Goal: Task Accomplishment & Management: Manage account settings

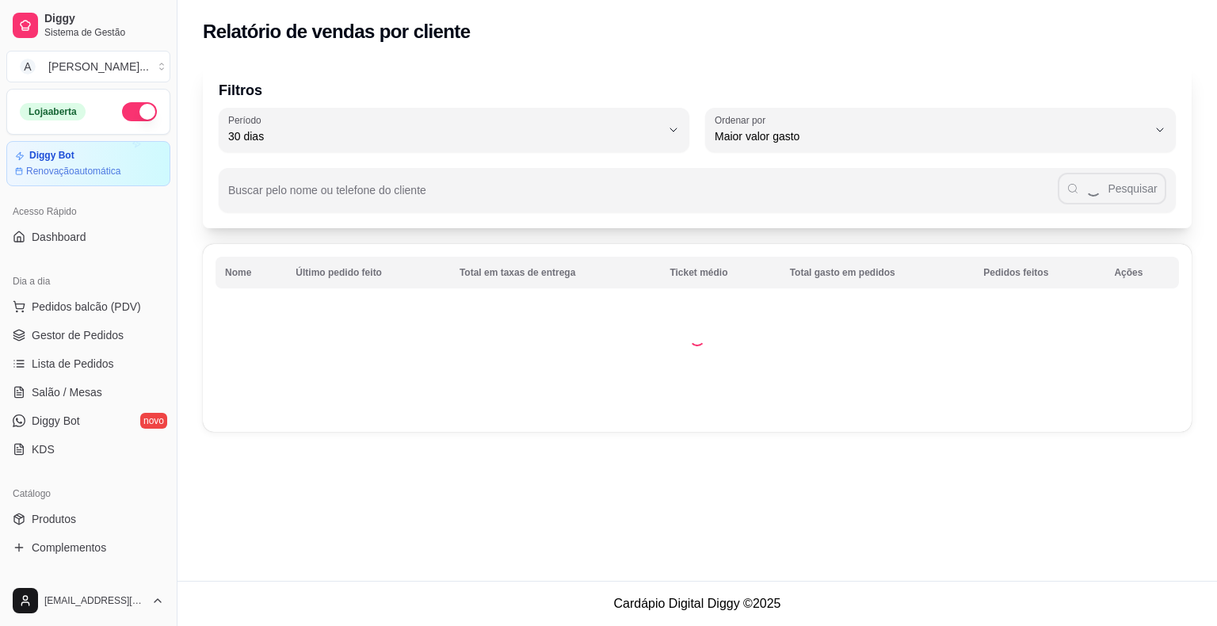
select select "30"
select select "HIGHEST_TOTAL_SPENT_WITH_ORDERS"
click at [115, 331] on span "Gestor de Pedidos" at bounding box center [78, 335] width 92 height 16
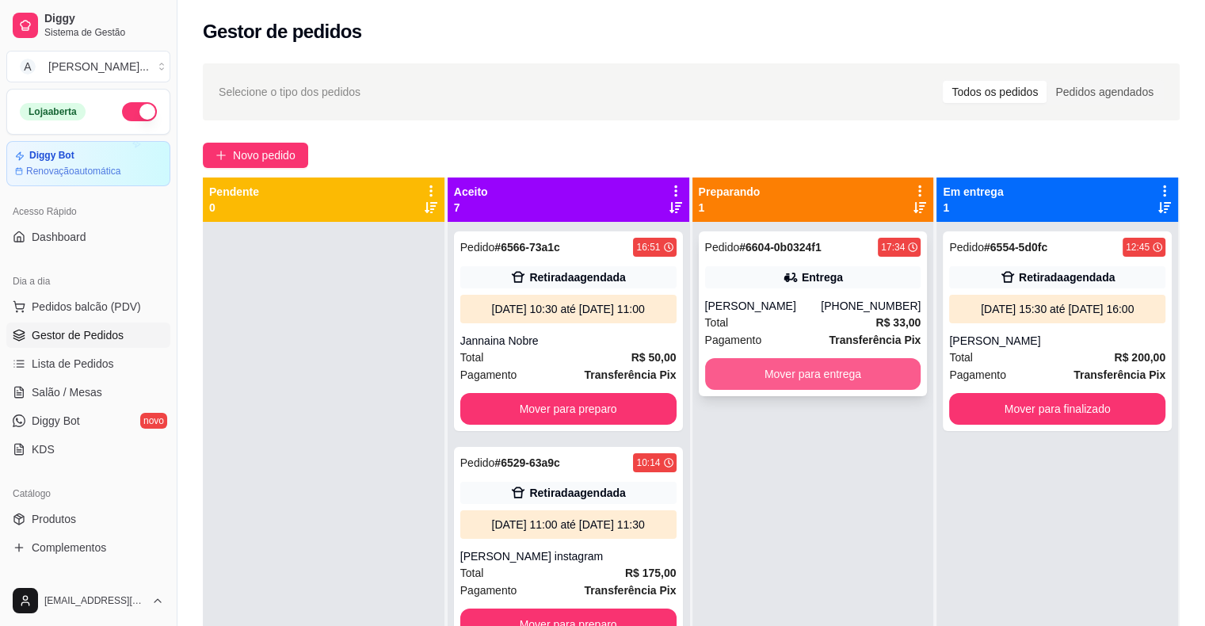
click at [741, 366] on button "Mover para entrega" at bounding box center [813, 374] width 216 height 32
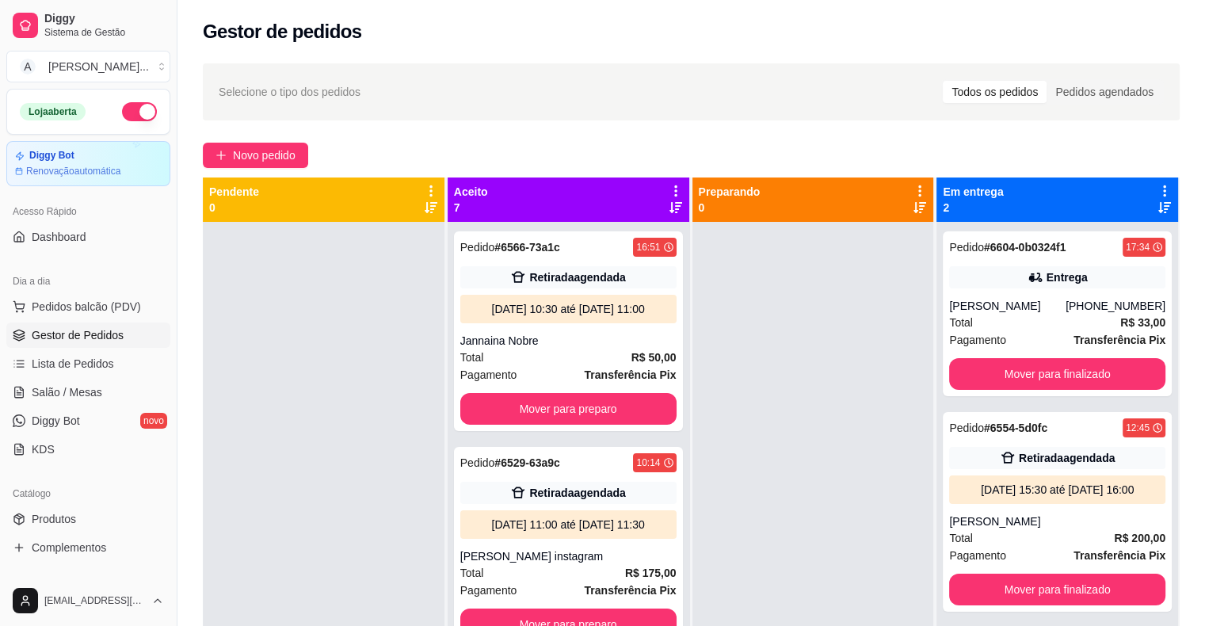
scroll to position [79, 0]
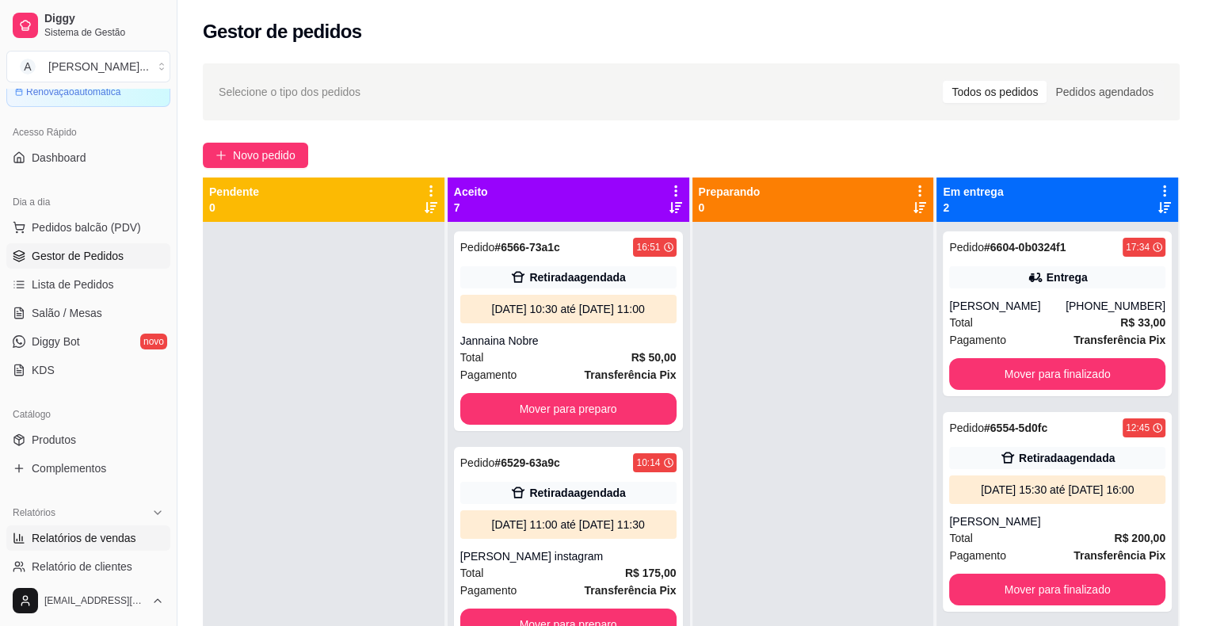
click at [98, 540] on span "Relatórios de vendas" at bounding box center [84, 538] width 105 height 16
select select "ALL"
select select "0"
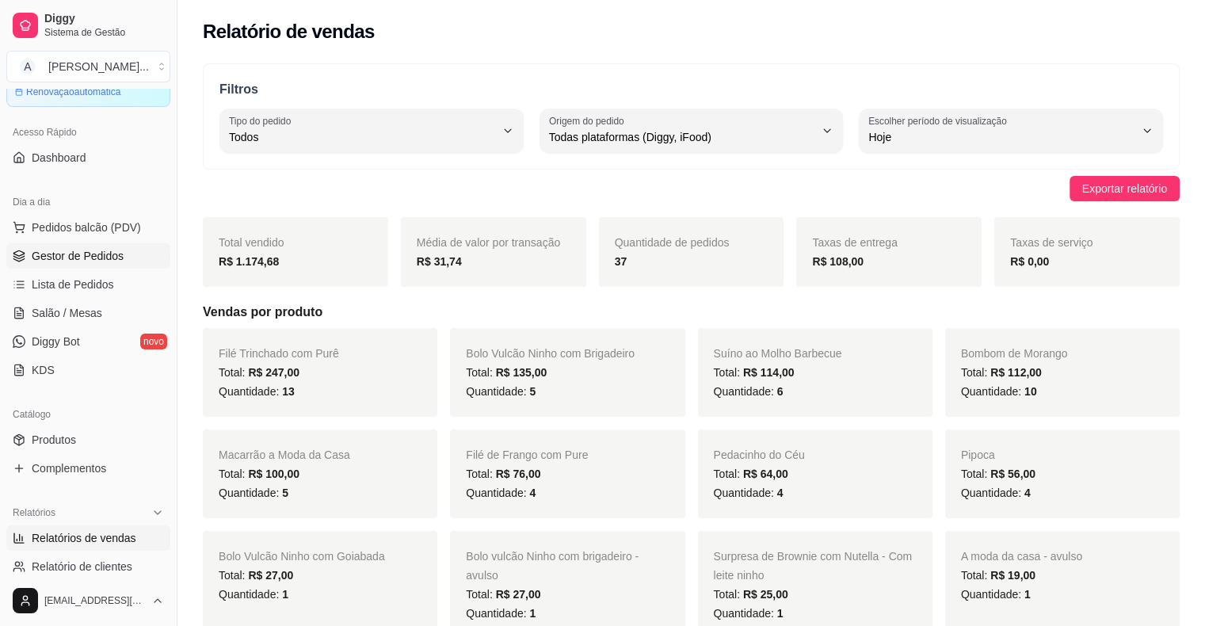
click at [57, 253] on span "Gestor de Pedidos" at bounding box center [78, 256] width 92 height 16
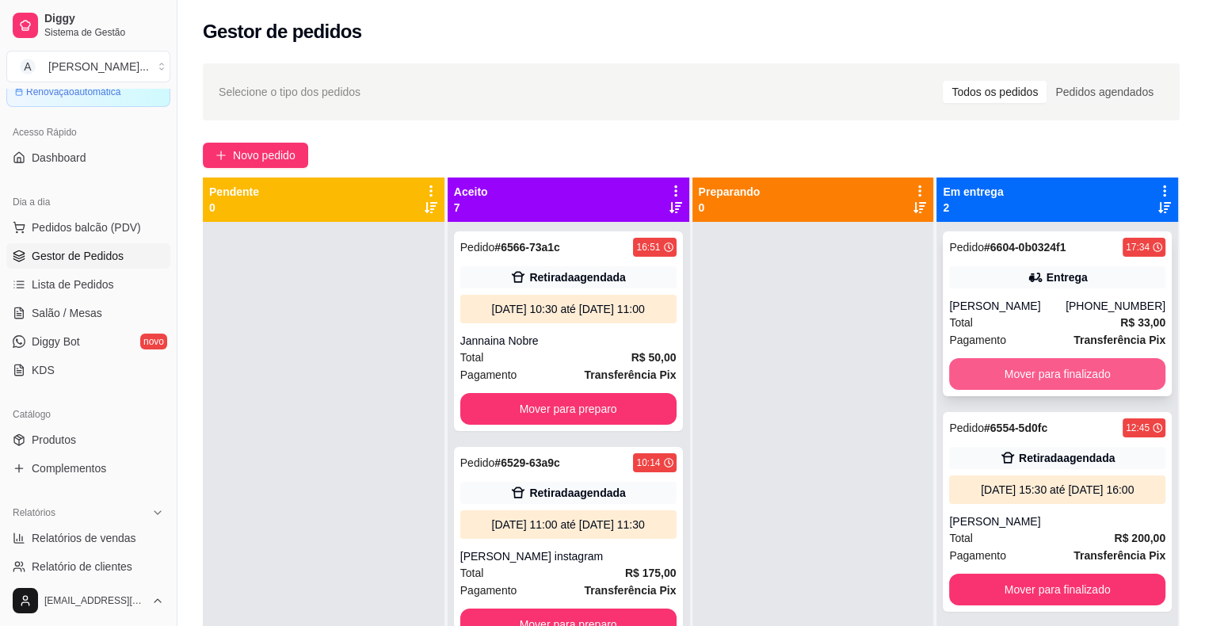
click at [981, 381] on button "Mover para finalizado" at bounding box center [1057, 374] width 216 height 32
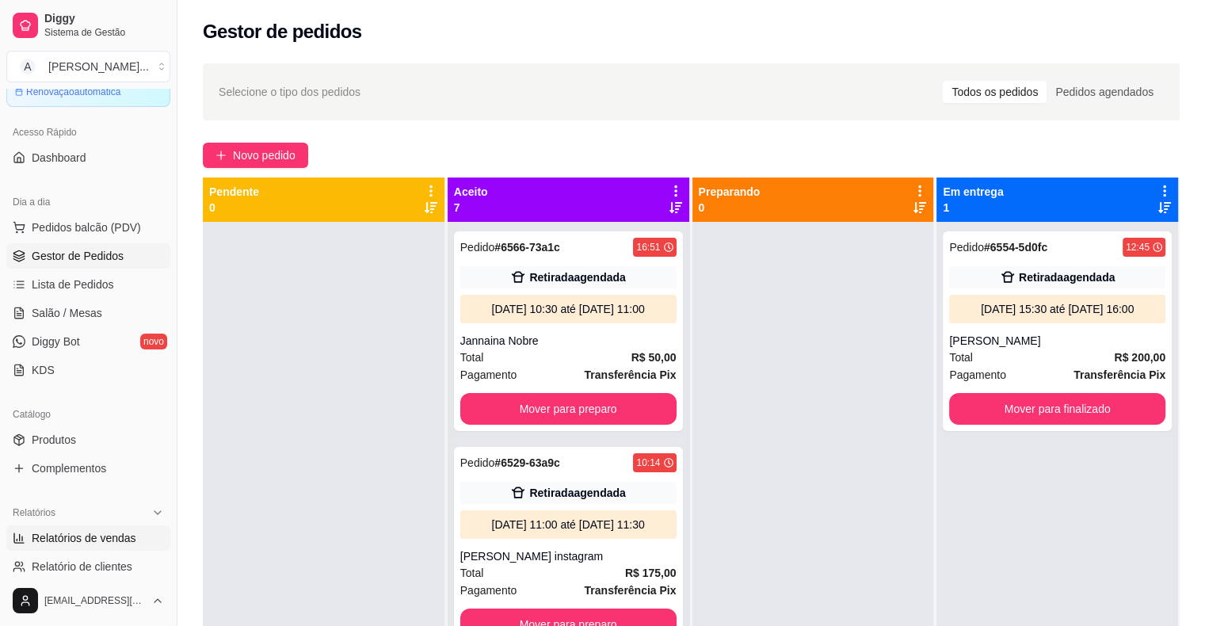
click at [111, 534] on span "Relatórios de vendas" at bounding box center [84, 538] width 105 height 16
select select "ALL"
select select "0"
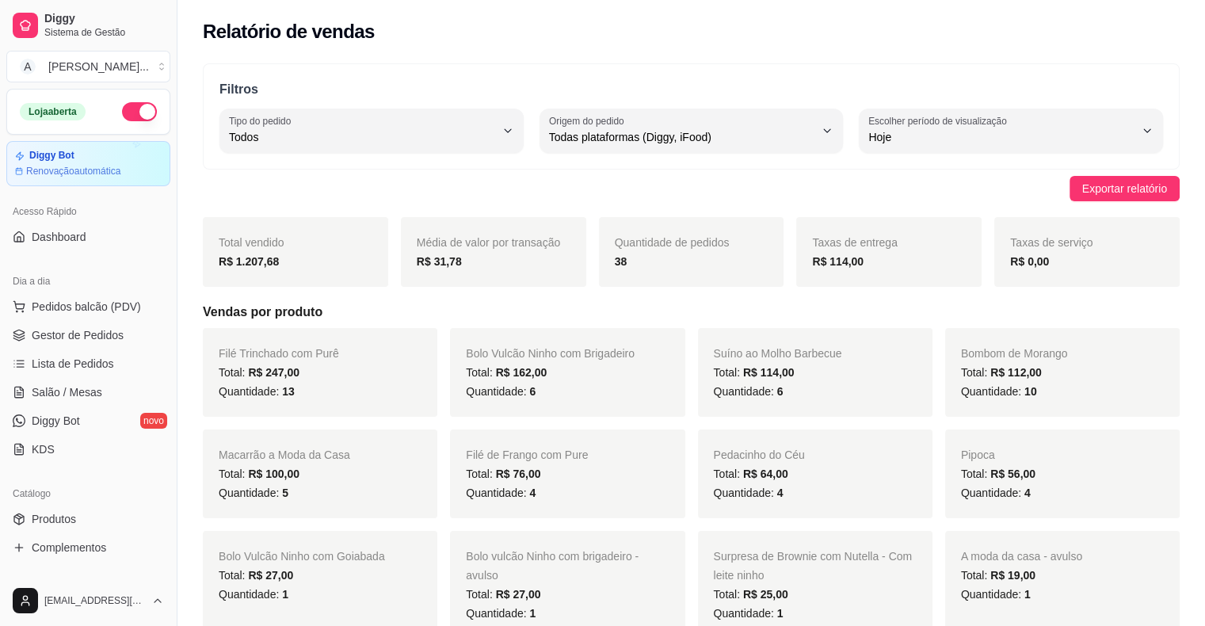
click at [144, 103] on div "Loja aberta" at bounding box center [88, 111] width 137 height 19
click at [128, 109] on button "button" at bounding box center [139, 111] width 35 height 19
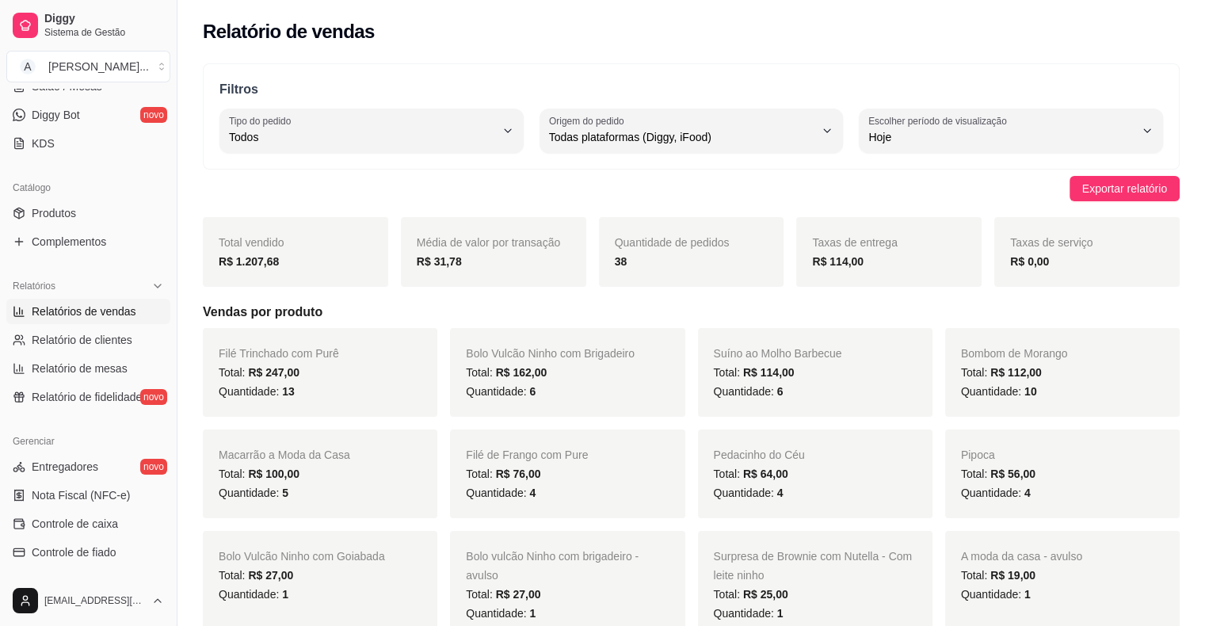
scroll to position [317, 0]
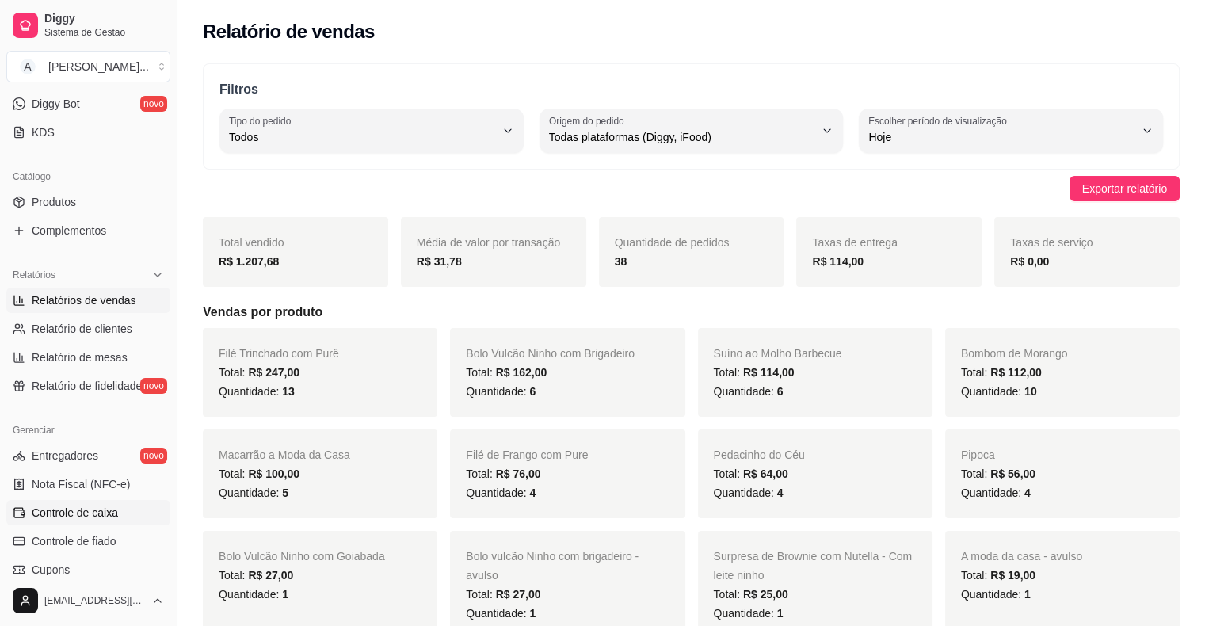
click at [90, 513] on span "Controle de caixa" at bounding box center [75, 513] width 86 height 16
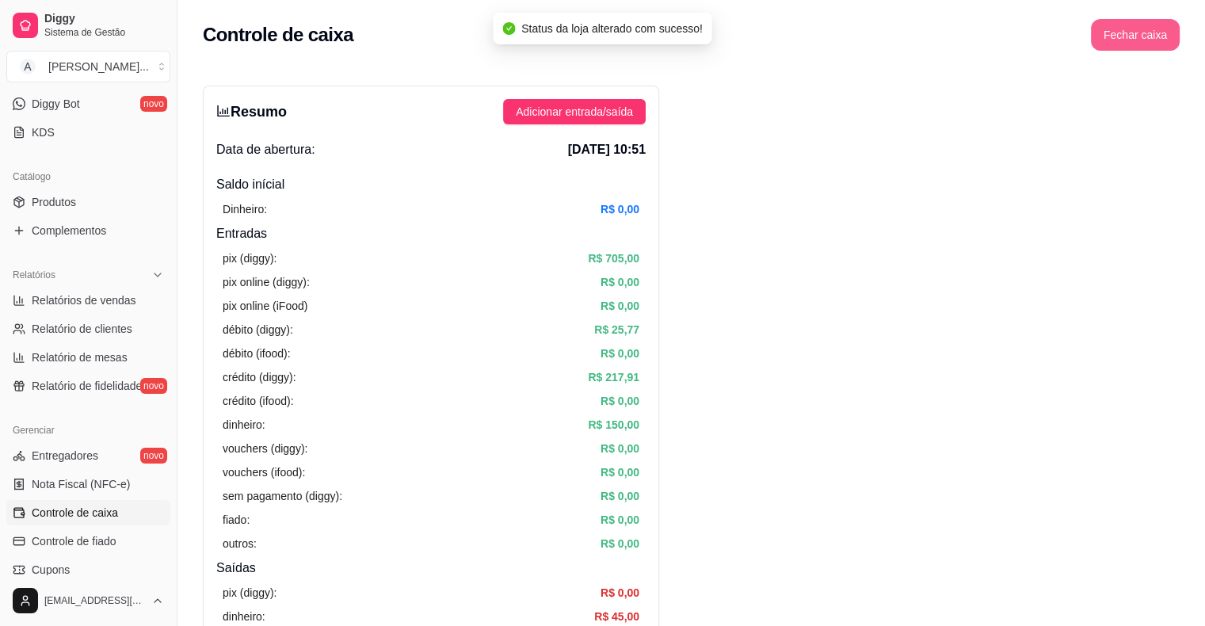
click at [1147, 31] on button "Fechar caixa" at bounding box center [1135, 35] width 89 height 32
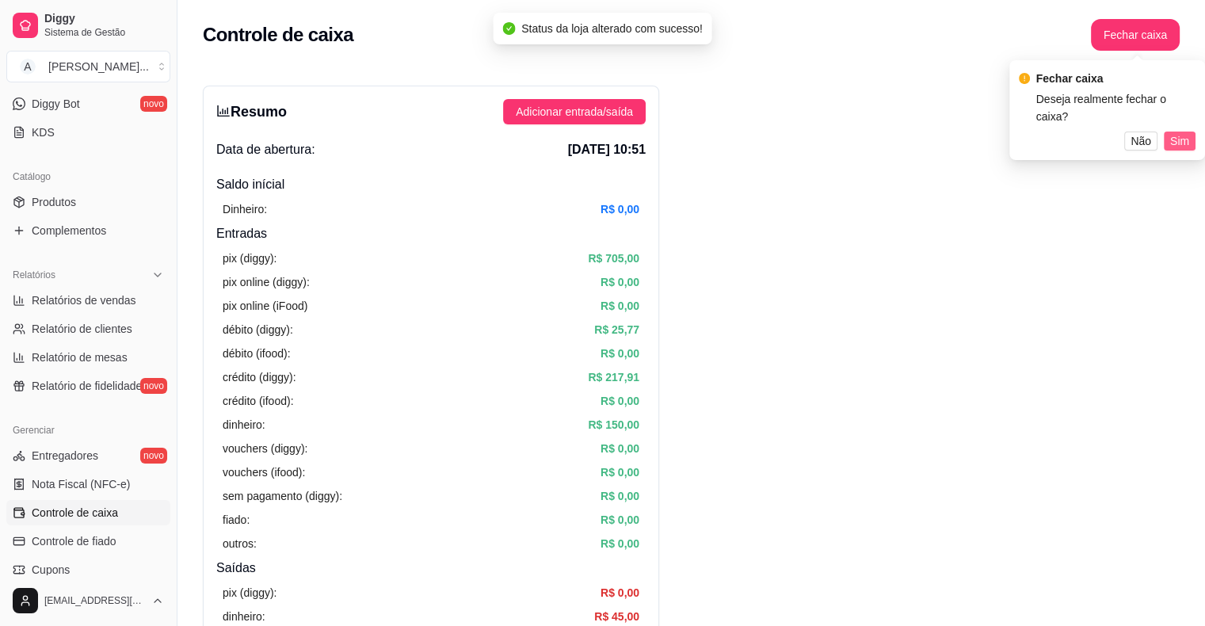
click at [1169, 140] on button "Sim" at bounding box center [1180, 140] width 32 height 19
